Goal: Task Accomplishment & Management: Manage account settings

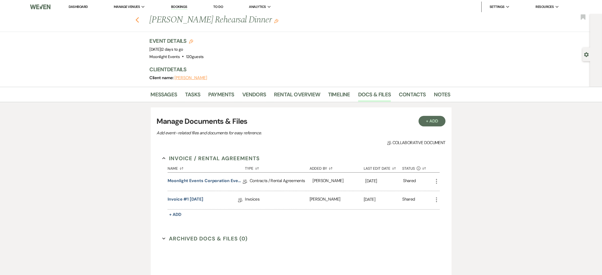
click at [139, 21] on use "button" at bounding box center [136, 20] width 3 height 6
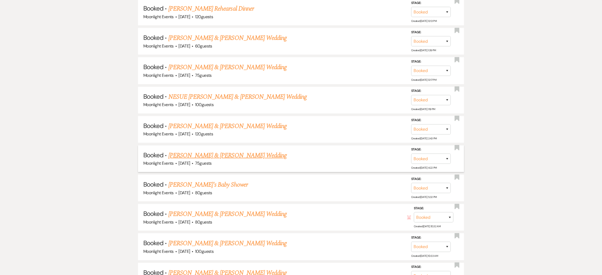
scroll to position [550, 0]
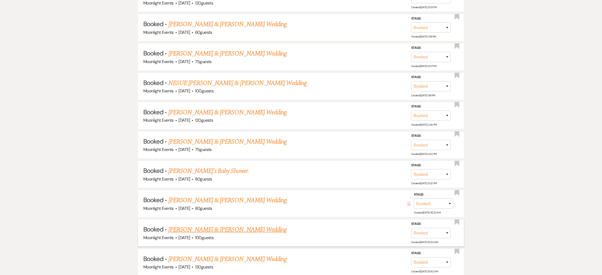
click at [246, 228] on link "[PERSON_NAME] & [PERSON_NAME] Wedding" at bounding box center [227, 229] width 118 height 9
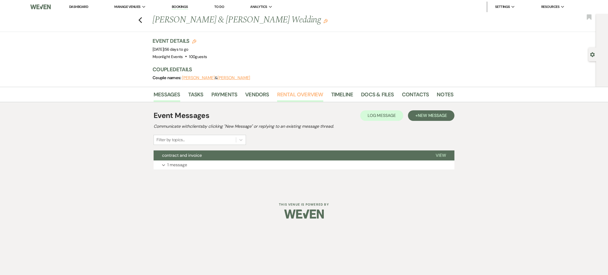
click at [305, 94] on link "Rental Overview" at bounding box center [300, 96] width 46 height 12
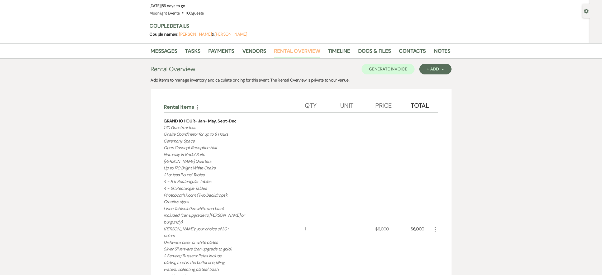
scroll to position [40, 0]
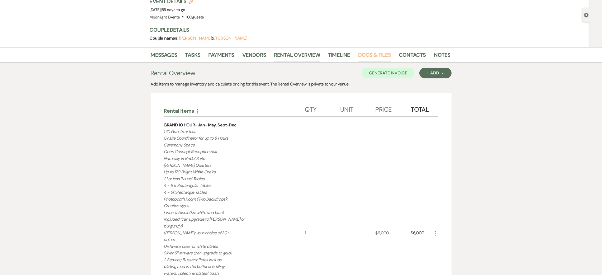
click at [377, 55] on link "Docs & Files" at bounding box center [374, 57] width 33 height 12
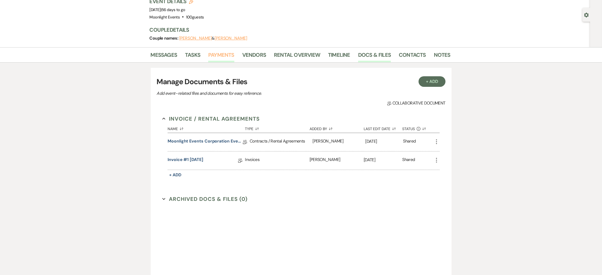
click at [225, 56] on link "Payments" at bounding box center [221, 57] width 26 height 12
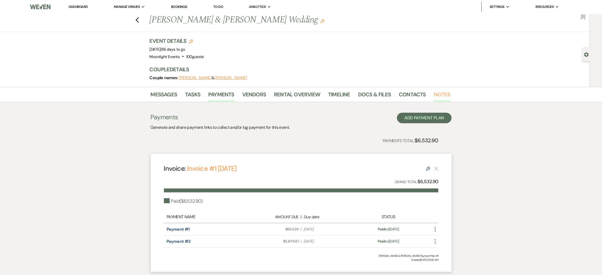
click at [443, 96] on link "Notes" at bounding box center [442, 96] width 17 height 12
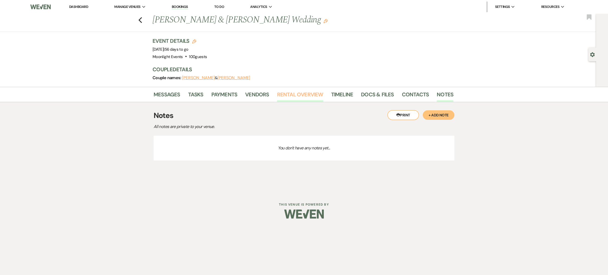
click at [308, 93] on link "Rental Overview" at bounding box center [300, 96] width 46 height 12
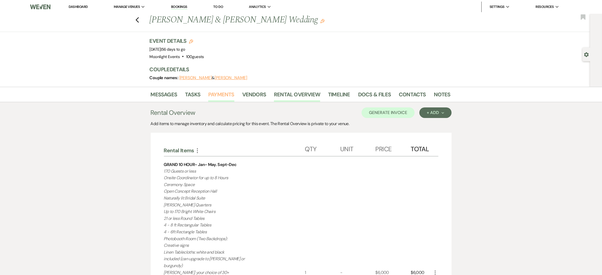
click at [222, 93] on link "Payments" at bounding box center [221, 96] width 26 height 12
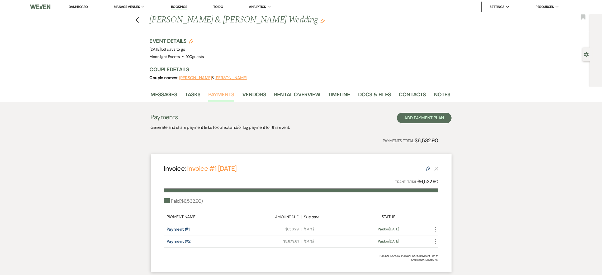
scroll to position [36, 0]
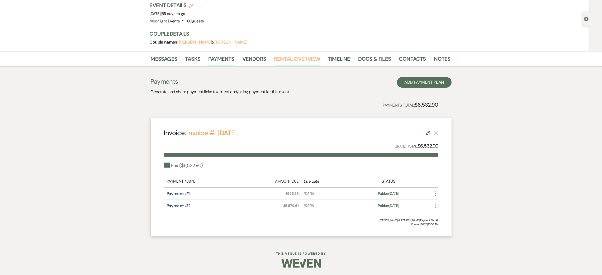
click at [317, 60] on link "Rental Overview" at bounding box center [297, 61] width 46 height 12
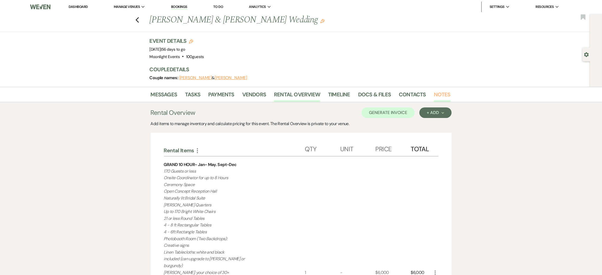
click at [443, 96] on link "Notes" at bounding box center [442, 96] width 17 height 12
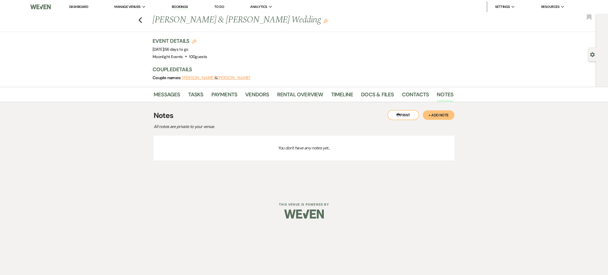
click at [441, 115] on button "+ Add Note" at bounding box center [439, 114] width 32 height 9
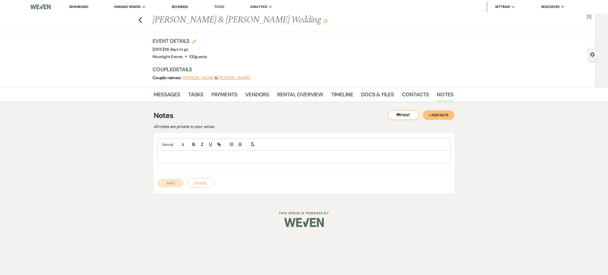
click at [207, 157] on p at bounding box center [303, 157] width 285 height 6
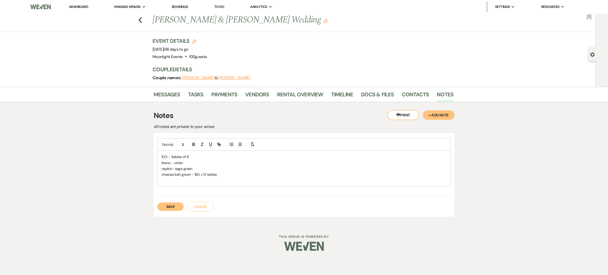
click at [206, 174] on p "cheesecloth green - $10 x 13 tables" at bounding box center [303, 175] width 285 height 6
click at [196, 180] on p at bounding box center [303, 181] width 285 height 6
click at [165, 179] on p "qood squares w florals -" at bounding box center [303, 181] width 285 height 6
click at [216, 180] on p "wood squares w florals -" at bounding box center [303, 181] width 285 height 6
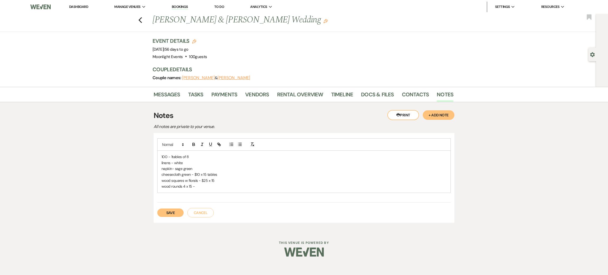
click at [228, 180] on p "wood squares w florals - $25 x 15" at bounding box center [303, 181] width 285 height 6
click at [226, 172] on p "cheesecloth green - $10 x 15 tables" at bounding box center [303, 175] width 285 height 6
click at [220, 178] on p "wood squares w florals - $25 x 15- #375" at bounding box center [303, 181] width 285 height 6
click at [216, 180] on p "wood squares w florals - $25 x 15- $375" at bounding box center [303, 181] width 285 height 6
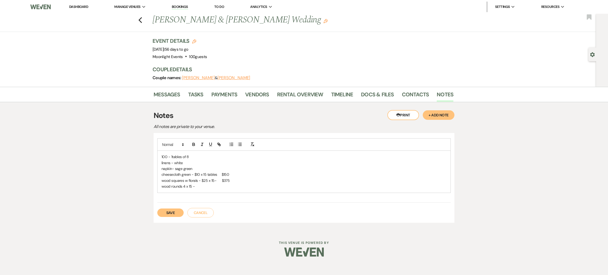
click at [216, 190] on div "100 - 1tables of 8 linens - white napkin- sage green cheesecloth green - $10 x …" at bounding box center [304, 172] width 293 height 42
click at [195, 186] on p "wood rounds 4 x 15 - $60" at bounding box center [303, 186] width 285 height 6
click at [232, 185] on p "wood rounds 4 x 15 - $60" at bounding box center [303, 186] width 285 height 6
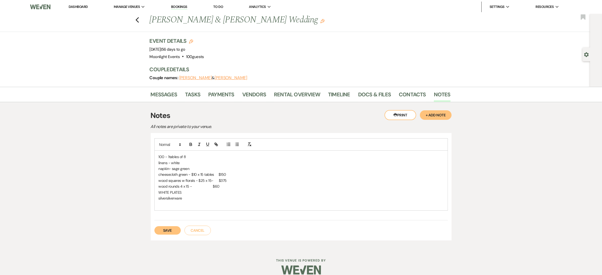
click at [167, 197] on p "silversilverware" at bounding box center [301, 198] width 285 height 6
click at [177, 203] on p at bounding box center [301, 204] width 285 height 6
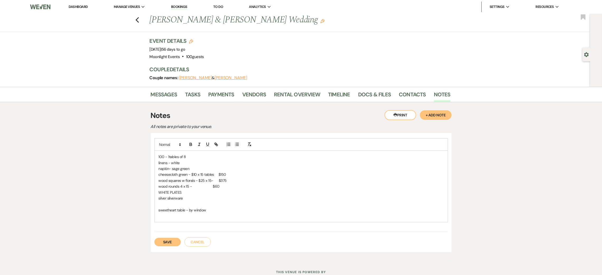
click at [218, 208] on p "sweetheart table - by window" at bounding box center [301, 210] width 285 height 6
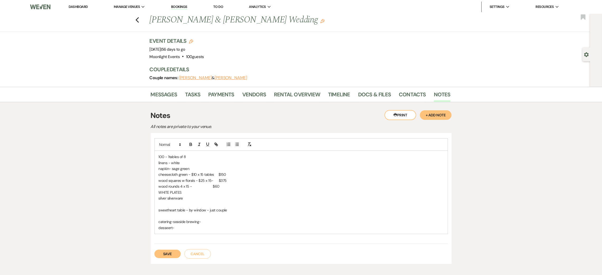
click at [167, 229] on p "desseert-" at bounding box center [301, 228] width 285 height 6
click at [184, 228] on p "dessert-" at bounding box center [301, 228] width 285 height 6
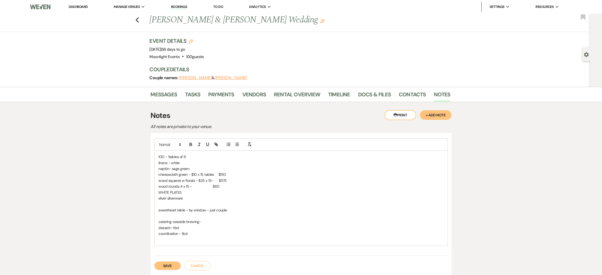
click at [218, 224] on p "catering-seaside brewing-" at bounding box center [301, 222] width 285 height 6
click at [206, 218] on p at bounding box center [301, 216] width 285 height 6
click at [202, 221] on p "no alc-" at bounding box center [301, 222] width 285 height 6
click at [231, 234] on p "friend coming with coffee and drinks so put ouut a 6 foot table for her to the …" at bounding box center [301, 234] width 285 height 6
click at [170, 242] on p at bounding box center [301, 240] width 285 height 6
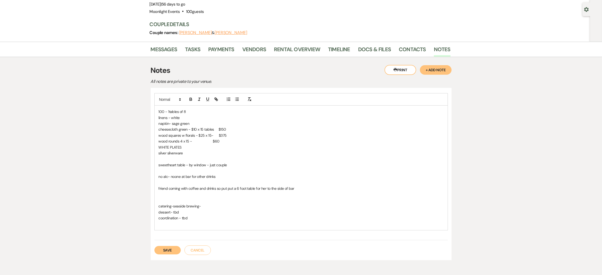
scroll to position [32, 0]
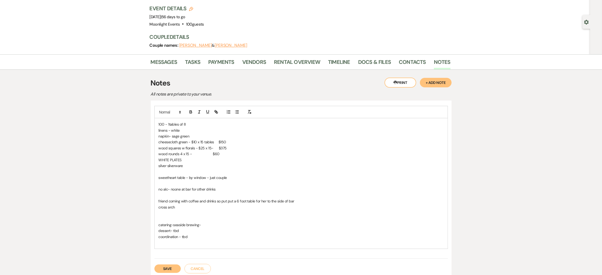
click at [156, 207] on div "100 - 1tables of 8 linens - white napkin- sage green cheesecloth green - $10 x …" at bounding box center [301, 183] width 293 height 130
click at [166, 224] on p at bounding box center [301, 225] width 285 height 6
click at [180, 246] on div "100 - 1tables of 8 linens - white napkin- sage green cheesecloth green - $10 x …" at bounding box center [301, 183] width 293 height 130
click at [158, 123] on div "100 - 1tables of 8 linens - white napkin- sage green cheesecloth green - $10 x …" at bounding box center [301, 186] width 293 height 136
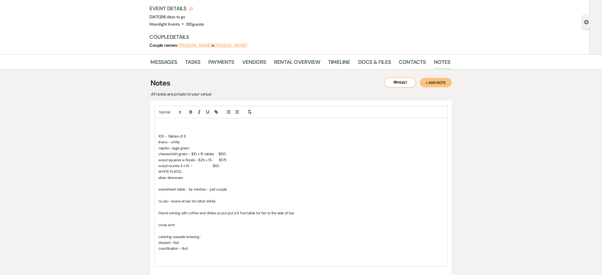
click at [168, 118] on div at bounding box center [300, 112] width 293 height 12
click at [170, 121] on p at bounding box center [301, 124] width 285 height 6
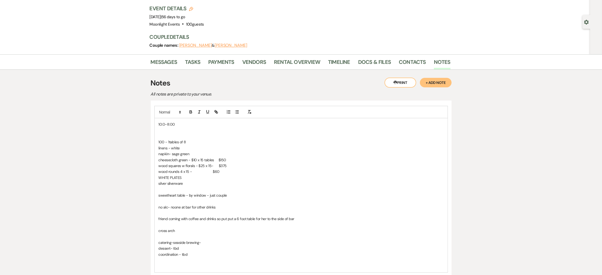
click at [163, 123] on p "10:0-8:00" at bounding box center [301, 124] width 285 height 6
click at [166, 130] on p at bounding box center [301, 130] width 285 height 6
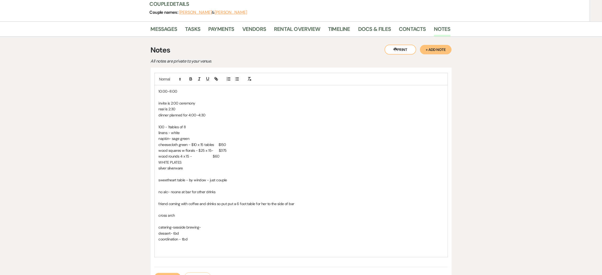
scroll to position [118, 0]
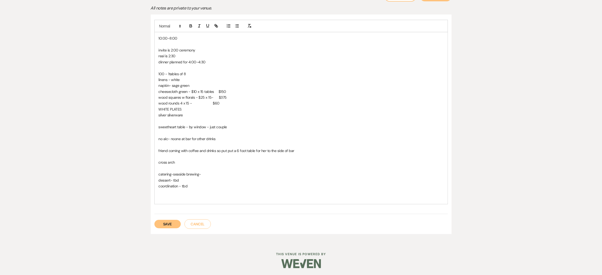
click at [243, 136] on p "no alc- noone at bar for other drinks" at bounding box center [301, 139] width 285 height 6
click at [308, 151] on p "friend coming with coffee and drinks so put put a 6 foot table for her to the s…" at bounding box center [301, 151] width 285 height 6
click at [159, 149] on p "friend coming with coffee and drinks so put put a 6 foot table for her to the s…" at bounding box center [301, 151] width 285 height 6
click at [199, 156] on p at bounding box center [301, 157] width 285 height 6
click at [325, 151] on p "-friend coming with coffee and drinks so put put a 6 foot table for her to the …" at bounding box center [301, 151] width 285 height 6
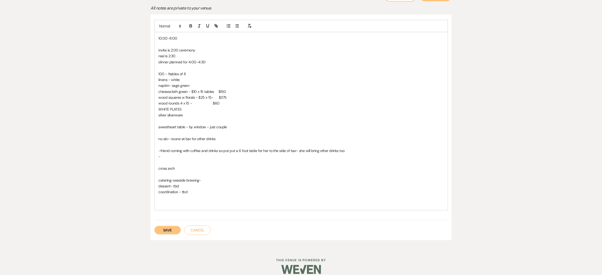
click at [167, 230] on button "Save" at bounding box center [167, 230] width 26 height 8
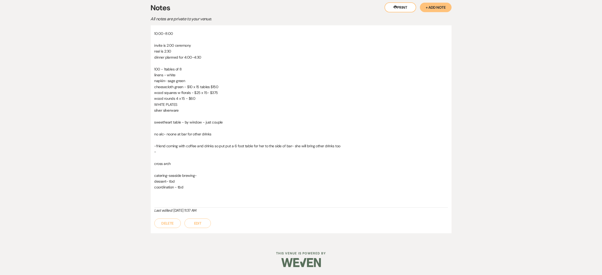
scroll to position [108, 0]
click at [201, 223] on button "Edit" at bounding box center [197, 222] width 26 height 9
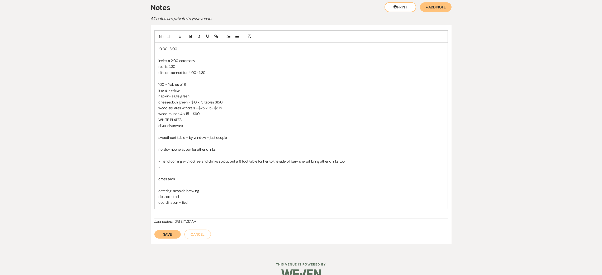
click at [202, 83] on p "100 - 1tables of 8" at bounding box center [301, 85] width 285 height 6
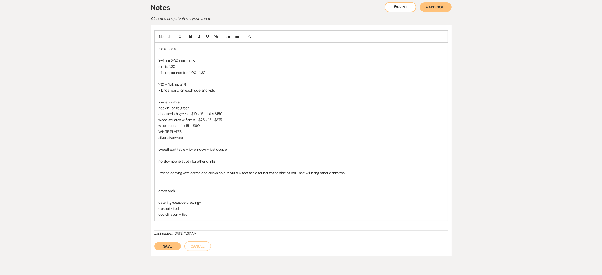
click at [208, 213] on p "coordination - tbd" at bounding box center [301, 214] width 285 height 6
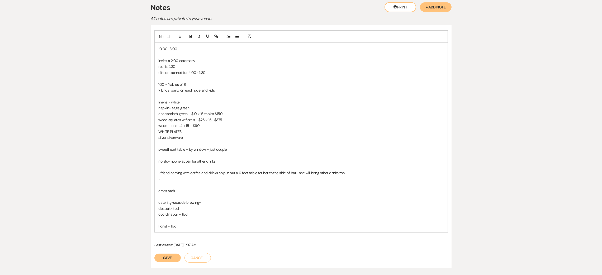
click at [216, 200] on p "catering-seaside brewing-" at bounding box center [301, 202] width 285 height 6
click at [190, 229] on p "florist - tbd" at bounding box center [301, 226] width 285 height 6
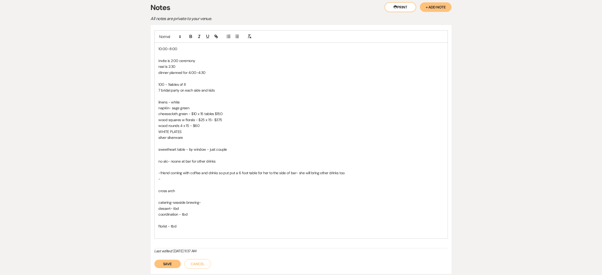
click at [161, 234] on p at bounding box center [301, 232] width 285 height 6
click at [170, 233] on p at bounding box center [301, 232] width 285 height 6
click at [173, 242] on div "10:00-8:00 invite is 2:00 ceremony real is 2:30 dinner planned for 4:00-4:30 10…" at bounding box center [301, 143] width 293 height 201
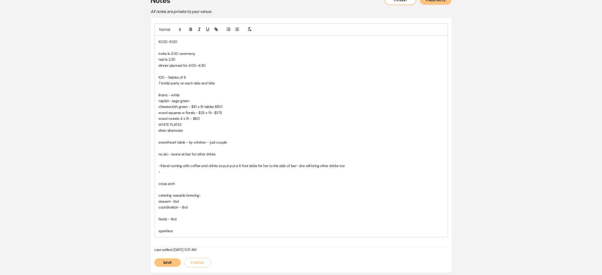
scroll to position [155, 0]
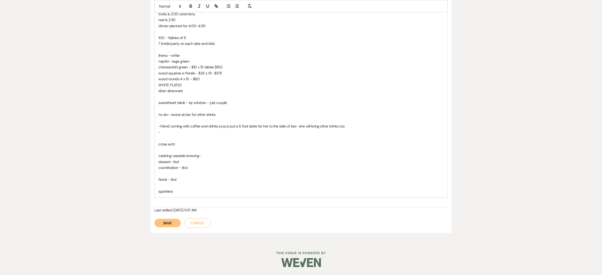
click at [169, 222] on button "Save" at bounding box center [167, 223] width 26 height 8
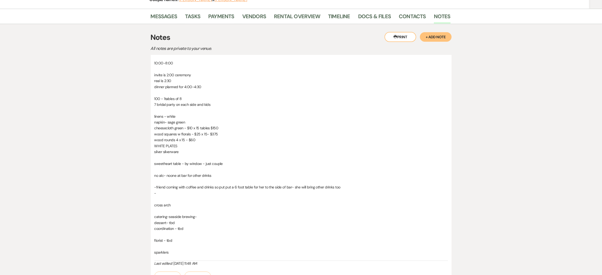
scroll to position [79, 0]
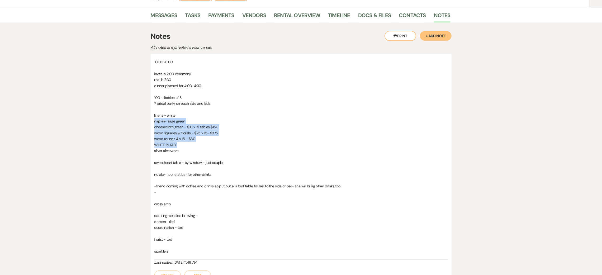
drag, startPoint x: 189, startPoint y: 118, endPoint x: 193, endPoint y: 144, distance: 25.9
click at [193, 144] on div "10:00-8:00 invite is 2:00 ceremony real is 2:30 dinner planned for 4:00-4:30 10…" at bounding box center [300, 159] width 293 height 201
click at [218, 145] on p "WHITE PLATES" at bounding box center [300, 145] width 293 height 6
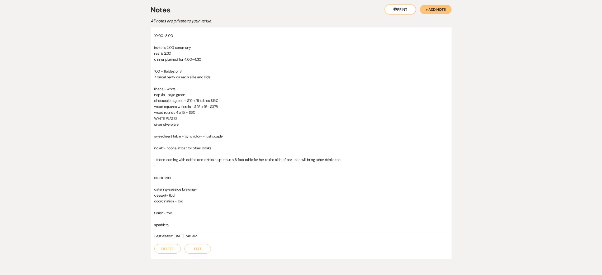
scroll to position [92, 0]
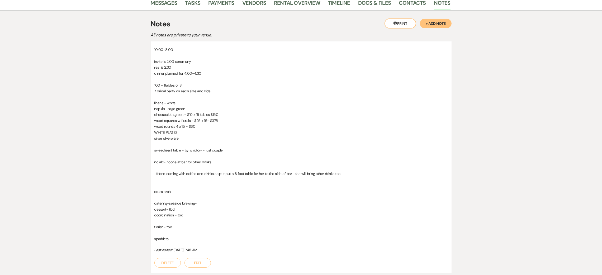
click at [182, 241] on p "sparklers" at bounding box center [300, 239] width 293 height 6
click at [191, 263] on button "Edit" at bounding box center [197, 262] width 26 height 9
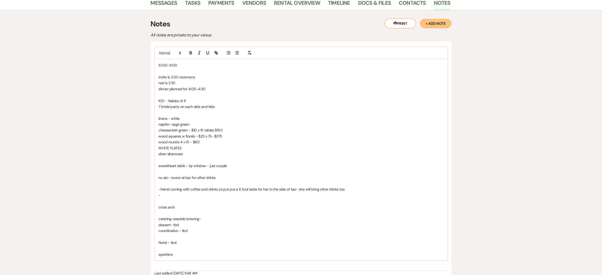
click at [188, 252] on p "sparklers" at bounding box center [301, 254] width 285 height 6
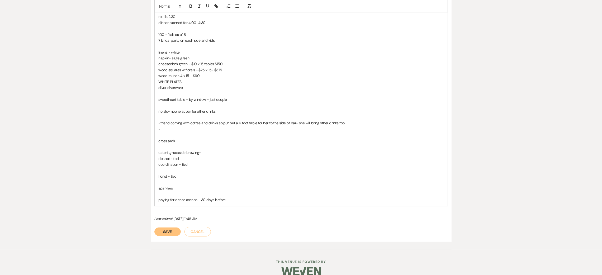
scroll to position [167, 0]
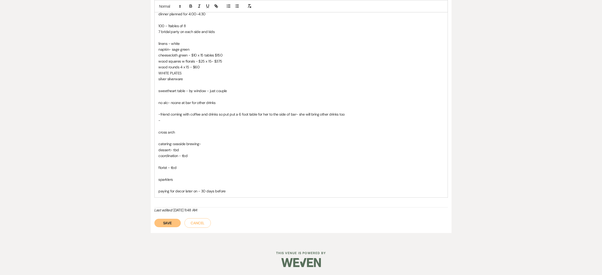
click at [175, 222] on button "Save" at bounding box center [167, 223] width 26 height 8
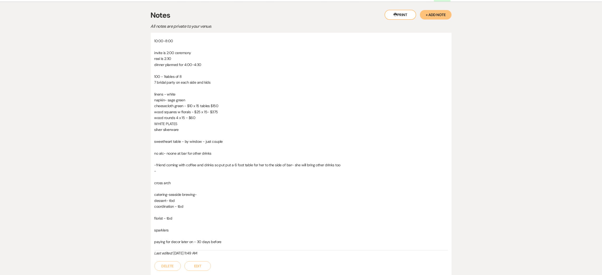
scroll to position [143, 0]
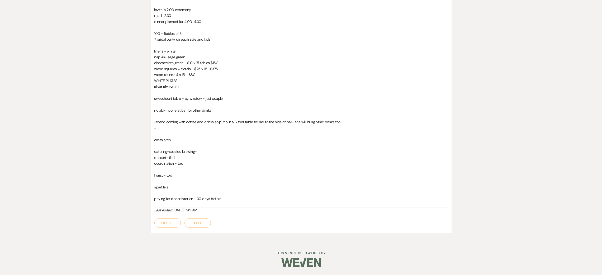
click at [200, 220] on button "Edit" at bounding box center [197, 222] width 26 height 9
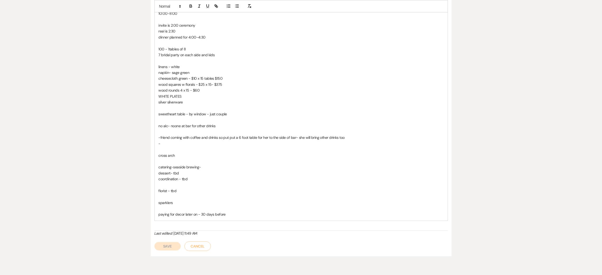
click at [234, 216] on p "paying for decor later on - 30 days before" at bounding box center [301, 214] width 285 height 6
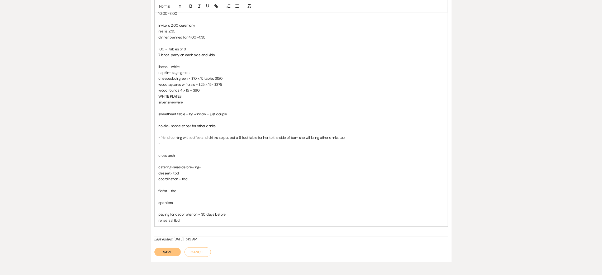
click at [174, 251] on button "Save" at bounding box center [167, 252] width 26 height 8
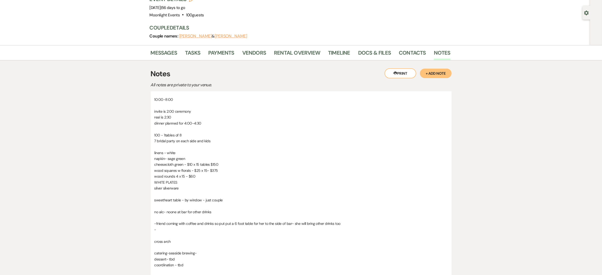
scroll to position [0, 0]
